Goal: Find specific page/section: Find specific page/section

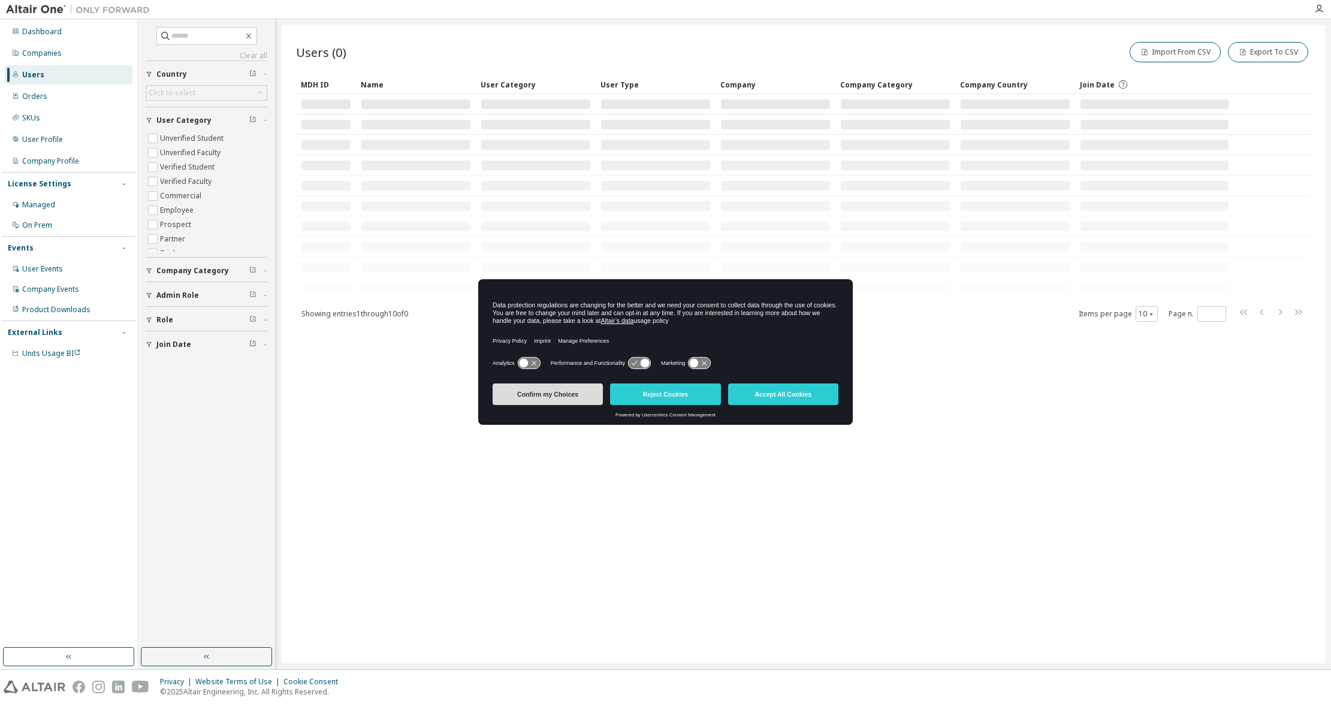
click at [554, 398] on button "Confirm my Choices" at bounding box center [548, 394] width 110 height 22
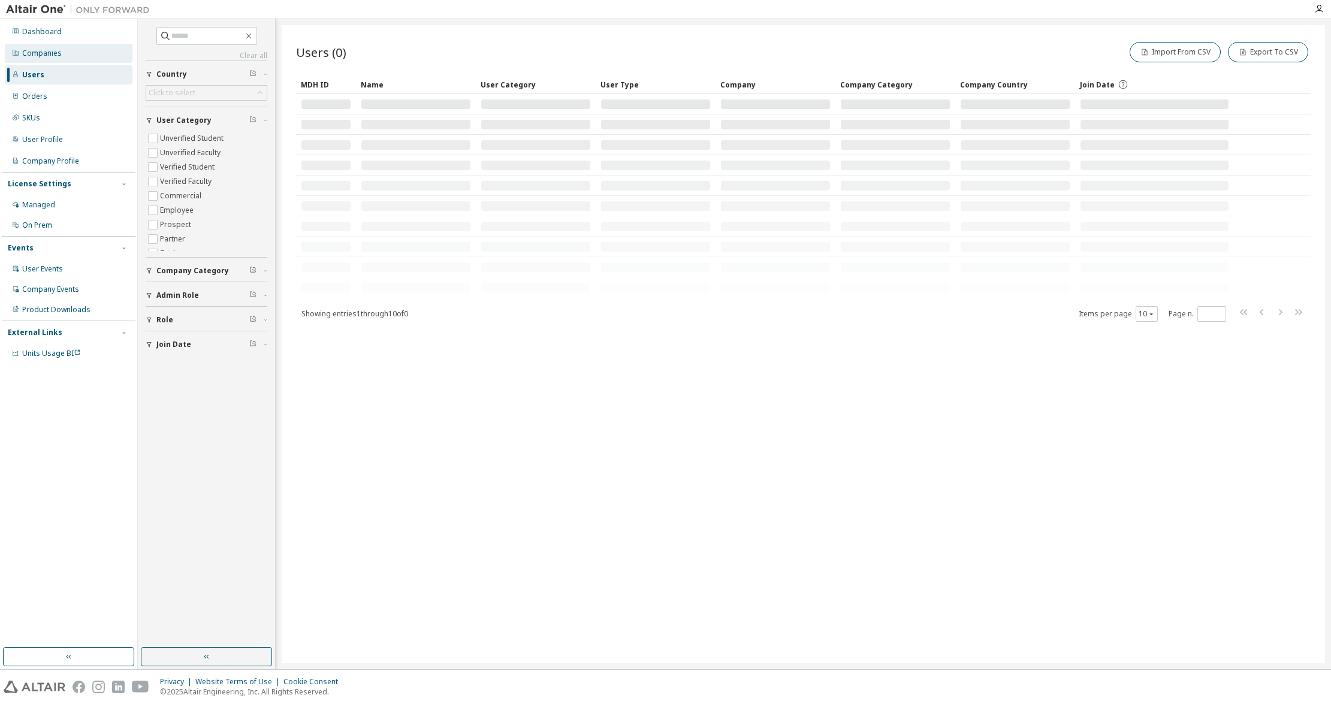
click at [39, 55] on div "Companies" at bounding box center [42, 54] width 40 height 10
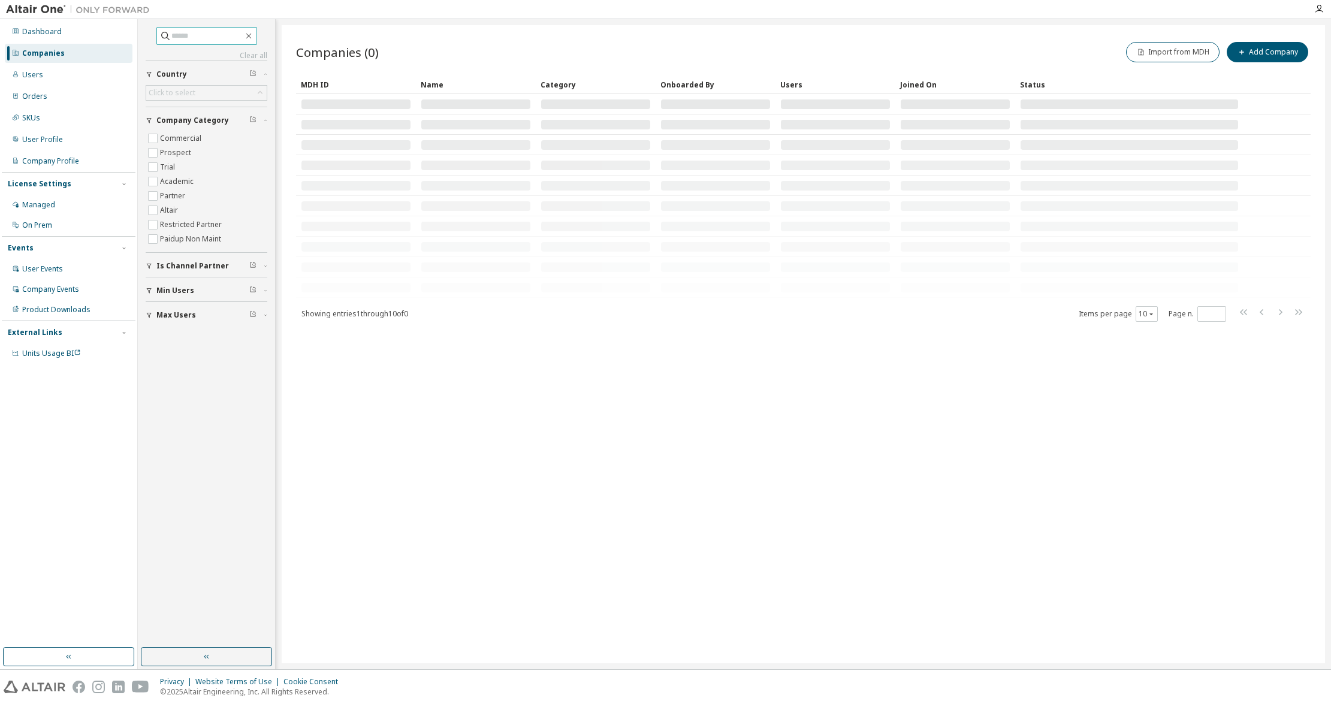
click at [178, 38] on input "text" at bounding box center [207, 36] width 72 height 12
type input "*******"
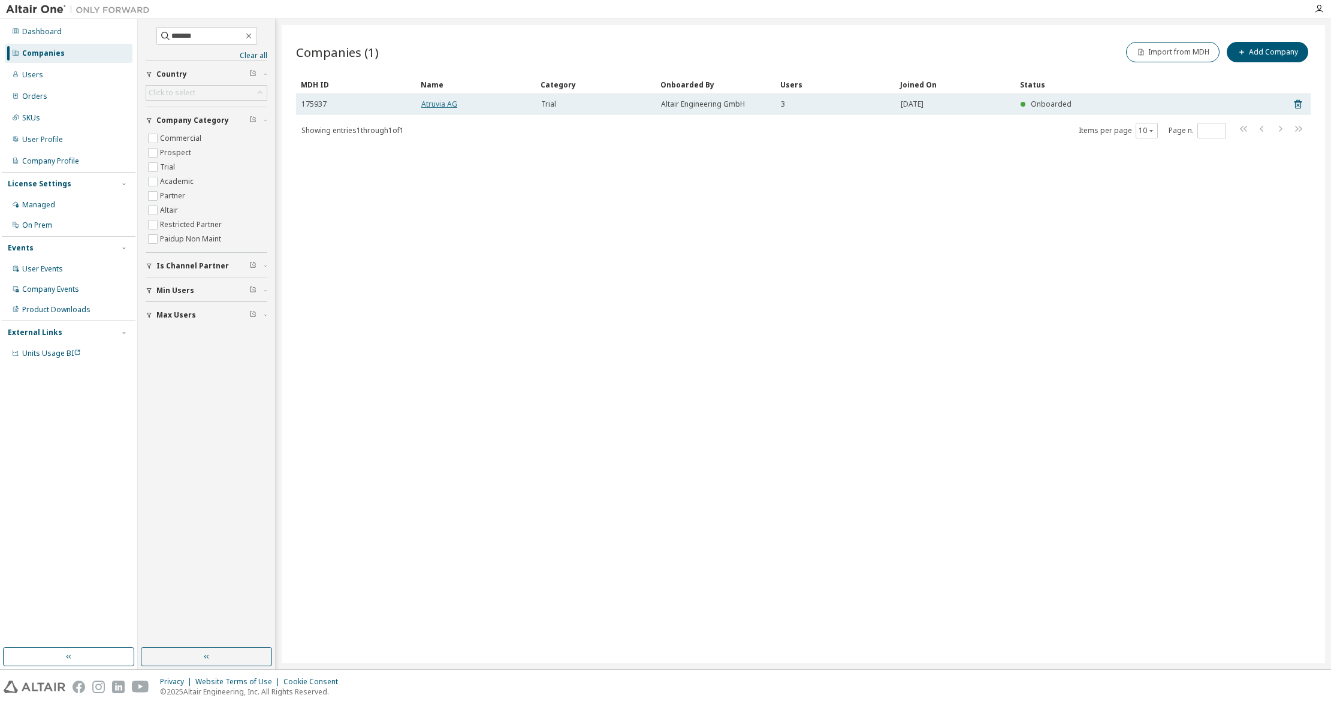
click at [439, 104] on link "Atruvia AG" at bounding box center [439, 104] width 36 height 10
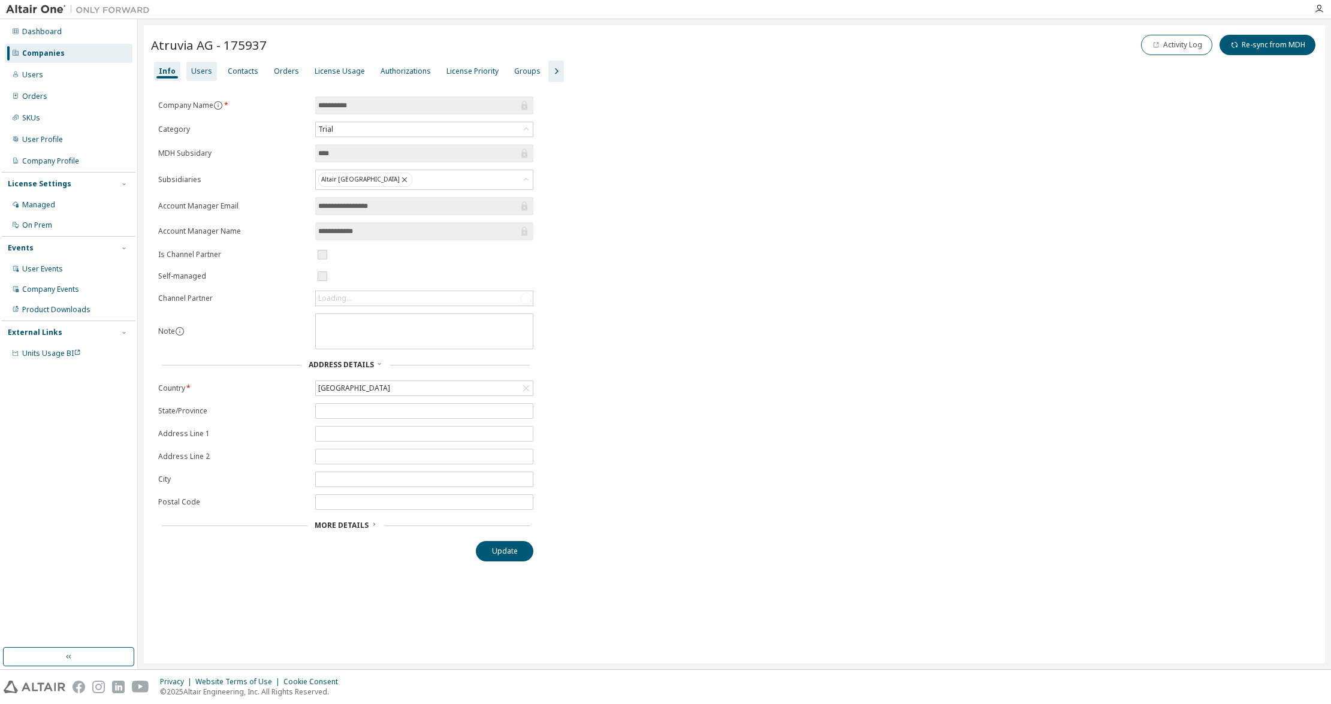
click at [200, 71] on div "Users" at bounding box center [201, 72] width 21 height 10
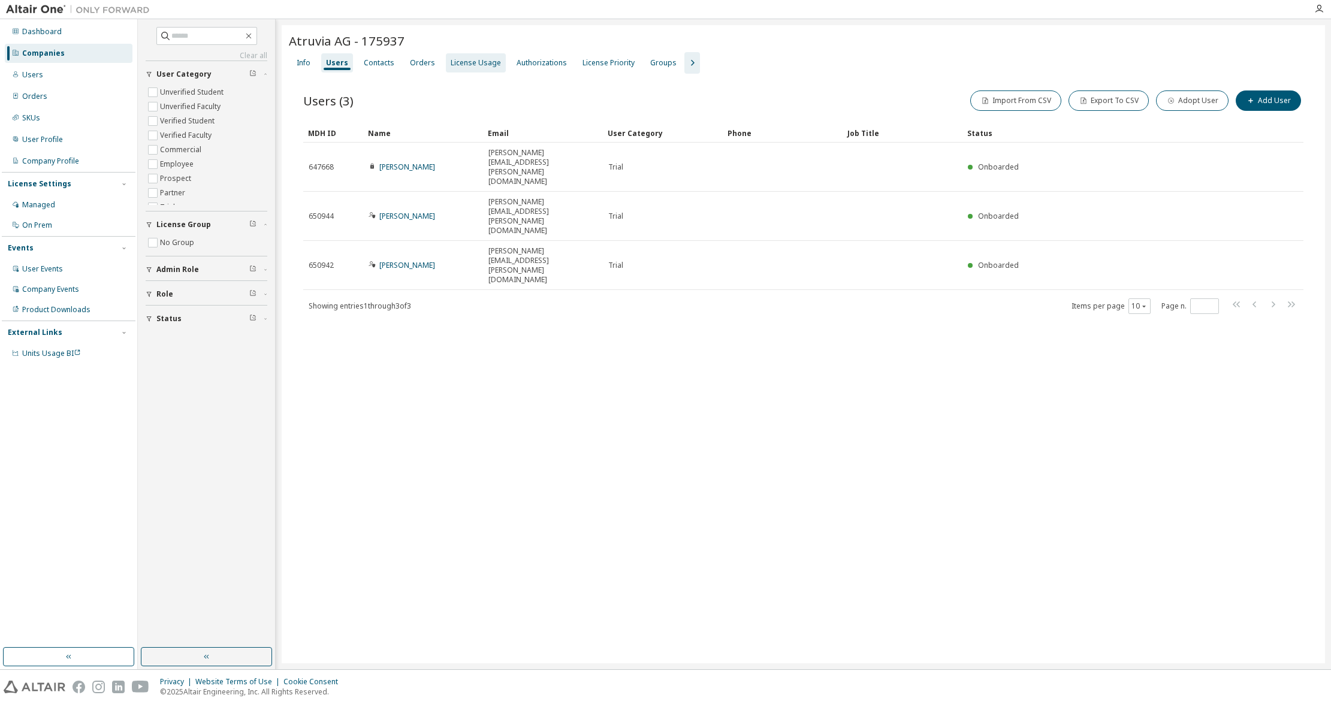
click at [483, 64] on div "License Usage" at bounding box center [476, 63] width 50 height 10
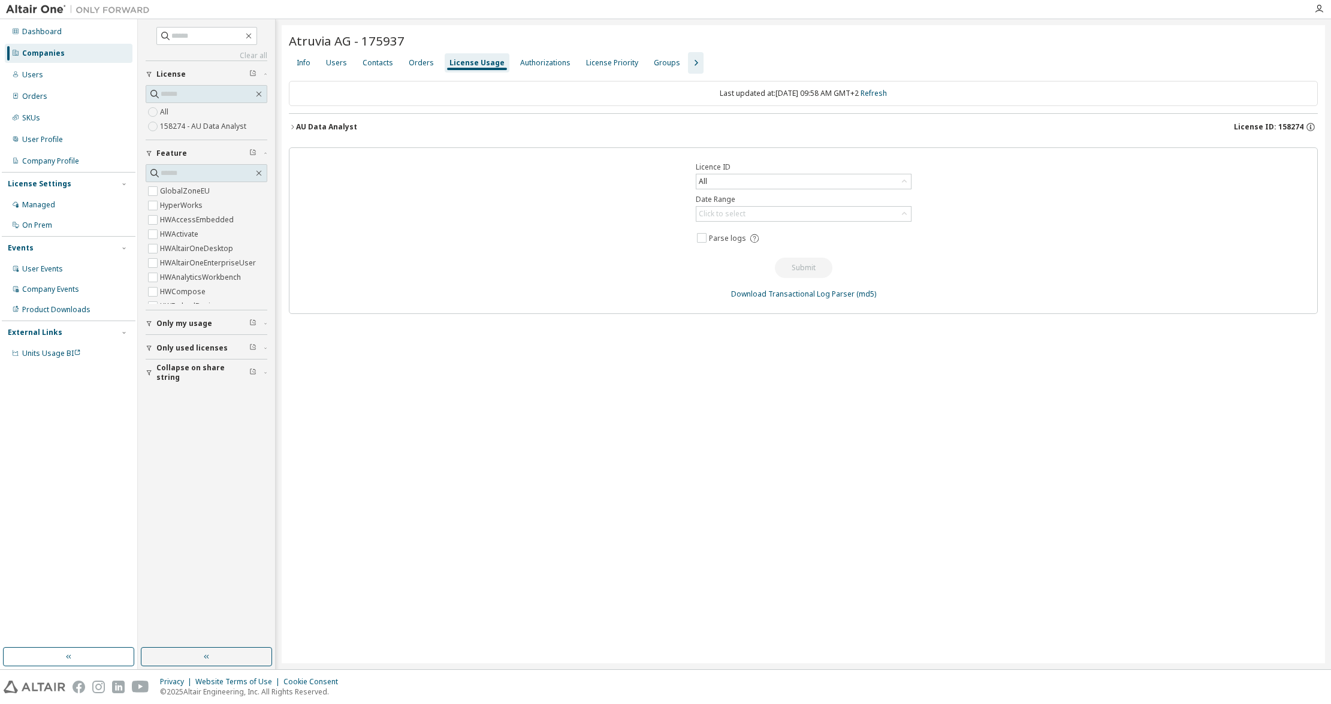
click at [306, 126] on div "AU Data Analyst" at bounding box center [326, 127] width 61 height 10
